Goal: Task Accomplishment & Management: Manage account settings

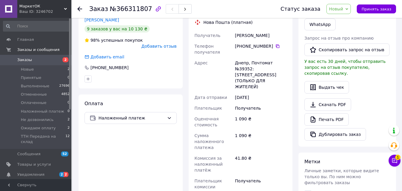
scroll to position [199, 0]
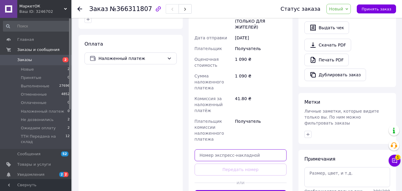
click at [229, 149] on input "text" at bounding box center [241, 155] width 92 height 12
paste input "20451269121576"
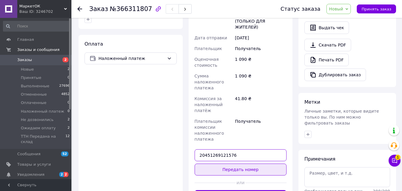
type input "20451269121576"
click at [257, 163] on button "Передать номер" at bounding box center [241, 169] width 92 height 12
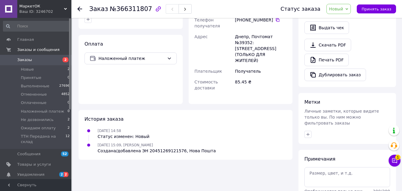
click at [343, 10] on span "Новый" at bounding box center [336, 9] width 14 height 5
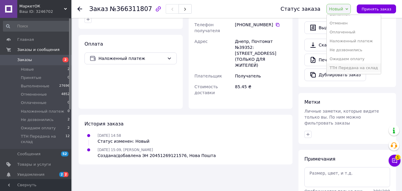
click at [359, 65] on li "ТТН Передана на склад" at bounding box center [354, 67] width 54 height 9
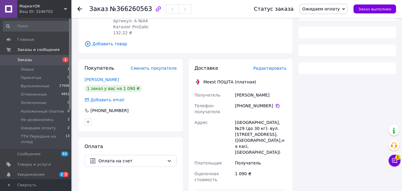
scroll to position [143, 0]
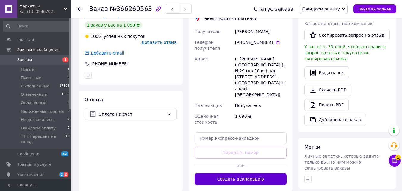
click at [241, 173] on button "Создать декларацию" at bounding box center [241, 179] width 92 height 12
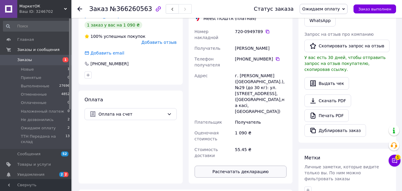
click at [268, 165] on button "Распечатать декларацию" at bounding box center [241, 171] width 92 height 12
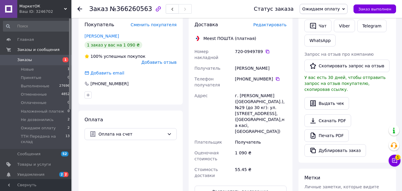
scroll to position [74, 0]
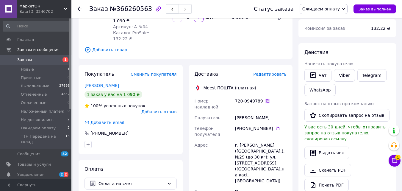
click at [265, 99] on icon at bounding box center [267, 101] width 5 height 5
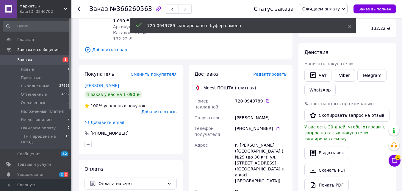
click at [340, 9] on span "Ожидаем оплату" at bounding box center [321, 9] width 38 height 5
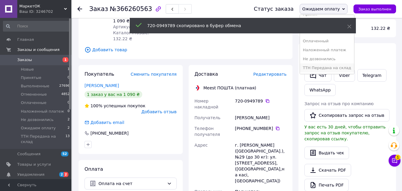
click at [341, 67] on li "ТТН Передана на склад" at bounding box center [327, 67] width 54 height 9
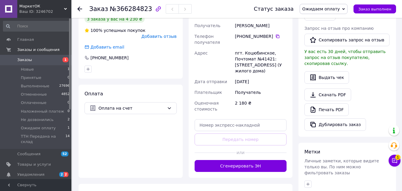
scroll to position [179, 0]
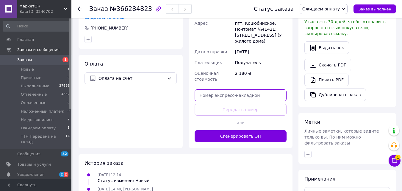
click at [247, 89] on input "text" at bounding box center [241, 95] width 92 height 12
paste input "20451269131623"
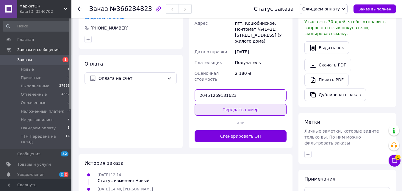
type input "20451269131623"
click at [247, 104] on button "Передать номер" at bounding box center [241, 110] width 92 height 12
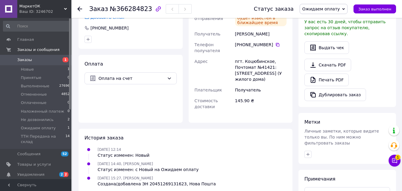
scroll to position [129, 0]
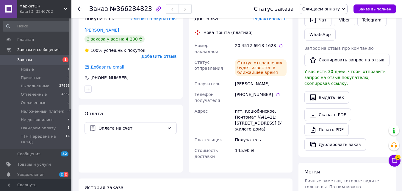
click at [335, 10] on span "Ожидаем оплату" at bounding box center [321, 9] width 38 height 5
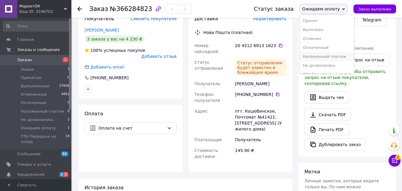
scroll to position [7, 0]
click at [336, 65] on li "ТТН Передана на склад" at bounding box center [327, 67] width 54 height 9
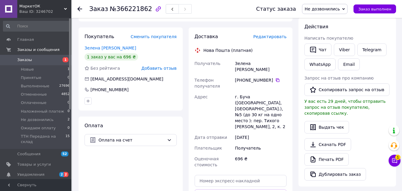
scroll to position [149, 0]
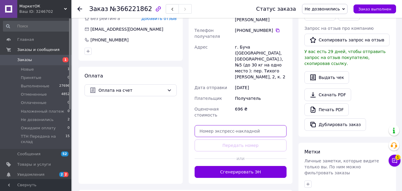
click at [253, 125] on input "text" at bounding box center [241, 131] width 92 height 12
paste input "20451269135564"
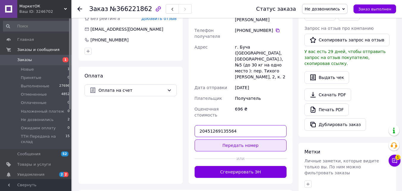
type input "20451269135564"
click at [261, 139] on button "Передать номер" at bounding box center [241, 145] width 92 height 12
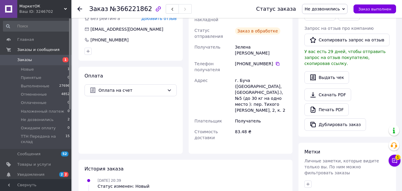
click at [330, 7] on span "Не дозвонились" at bounding box center [322, 9] width 35 height 5
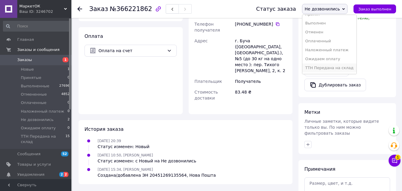
scroll to position [199, 0]
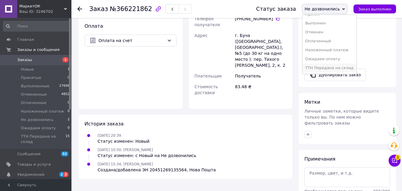
click at [351, 69] on li "ТТН Передана на склад" at bounding box center [329, 67] width 54 height 9
